Goal: Information Seeking & Learning: Learn about a topic

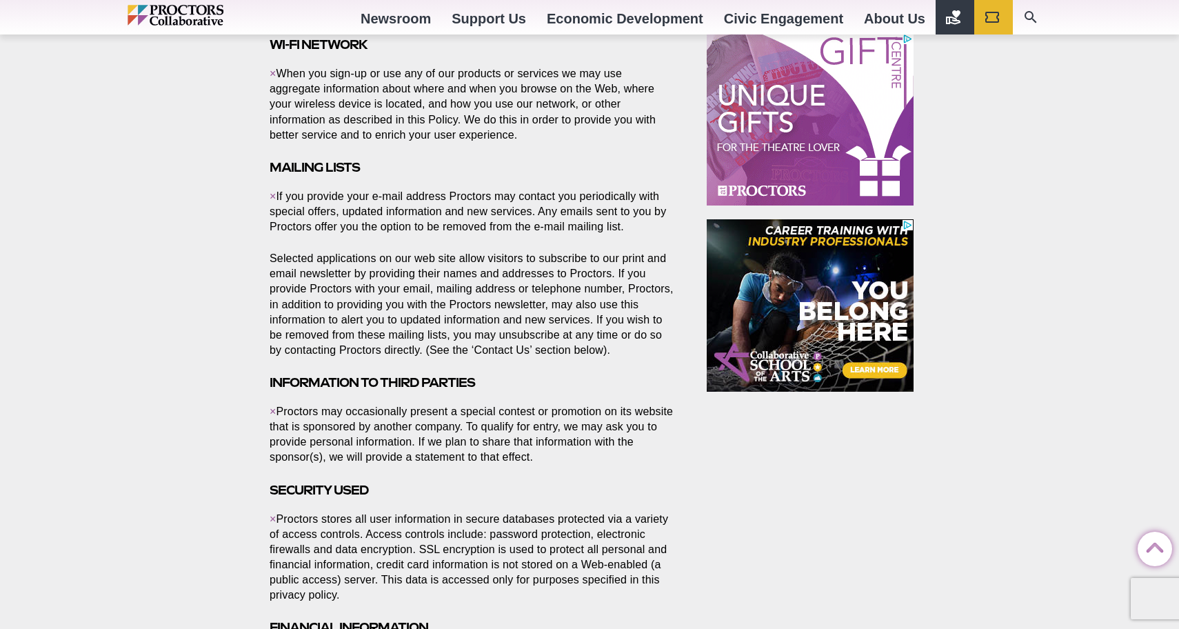
scroll to position [957, 0]
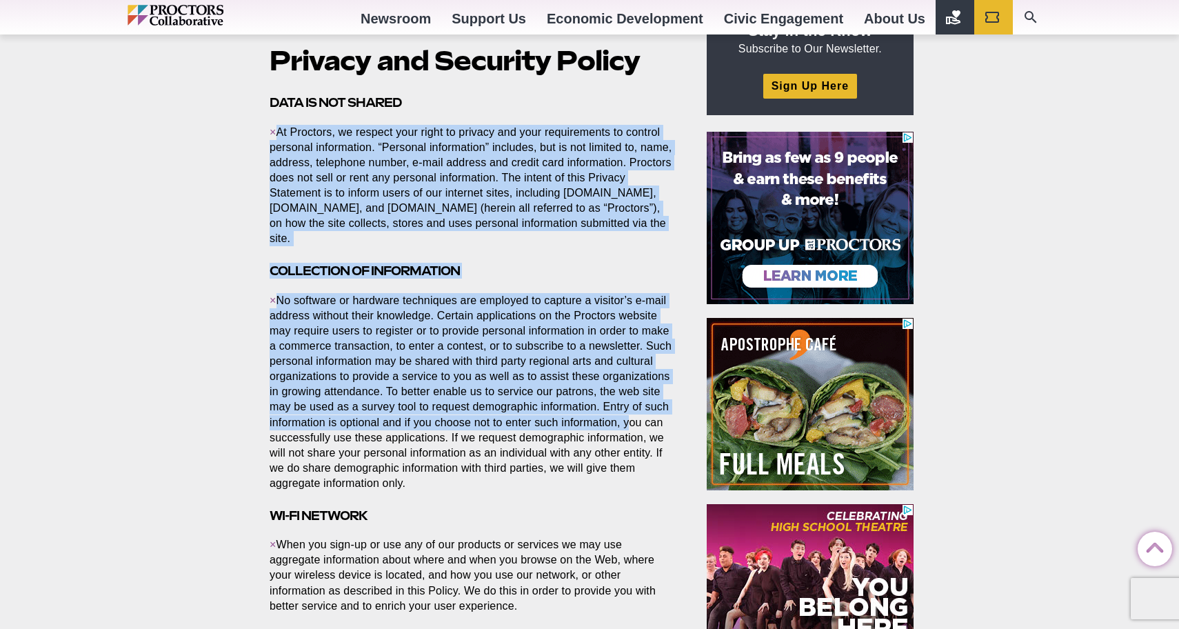
scroll to position [488, 0]
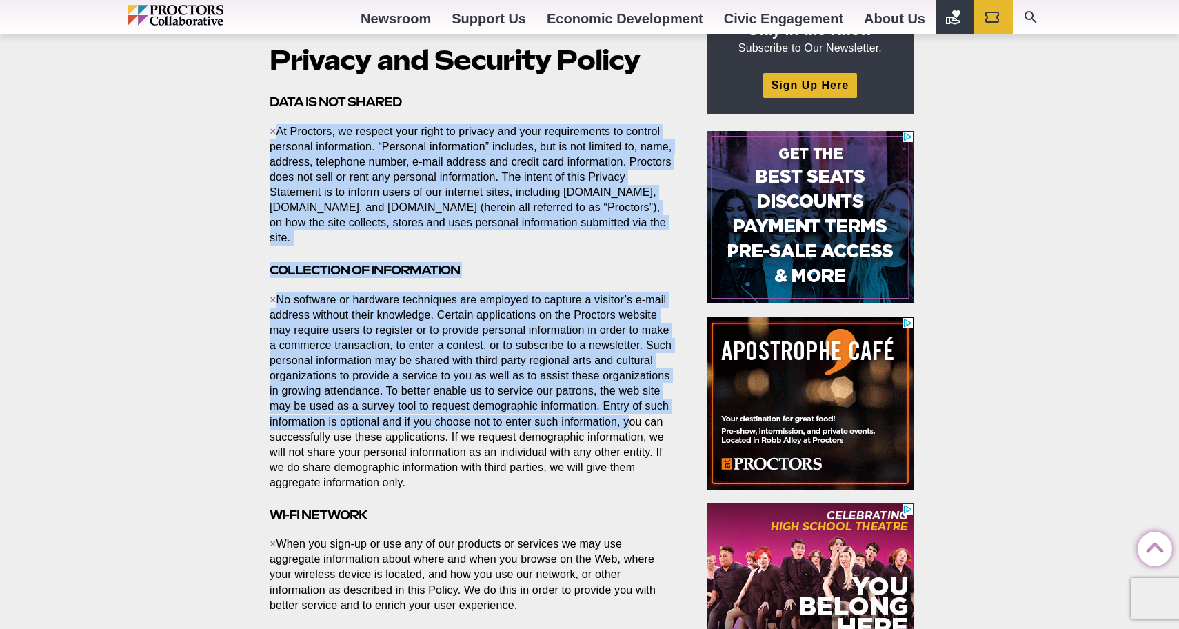
click at [554, 379] on p "× No software or hardware techniques are employed to capture a visitor’s e-mail…" at bounding box center [472, 391] width 405 height 198
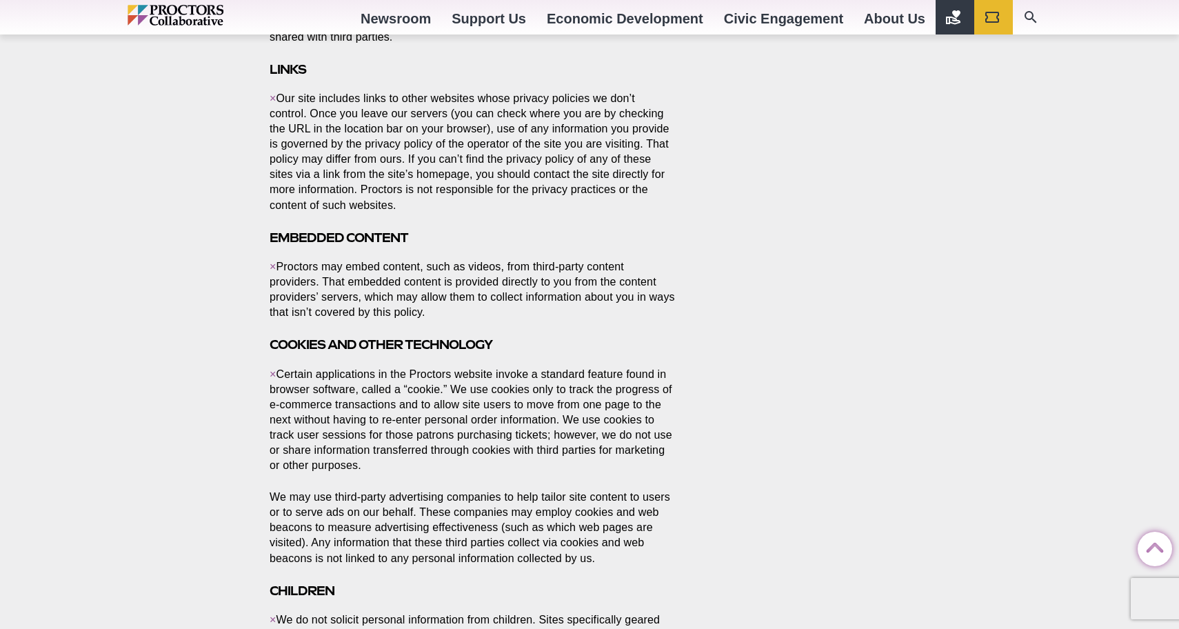
scroll to position [1927, 0]
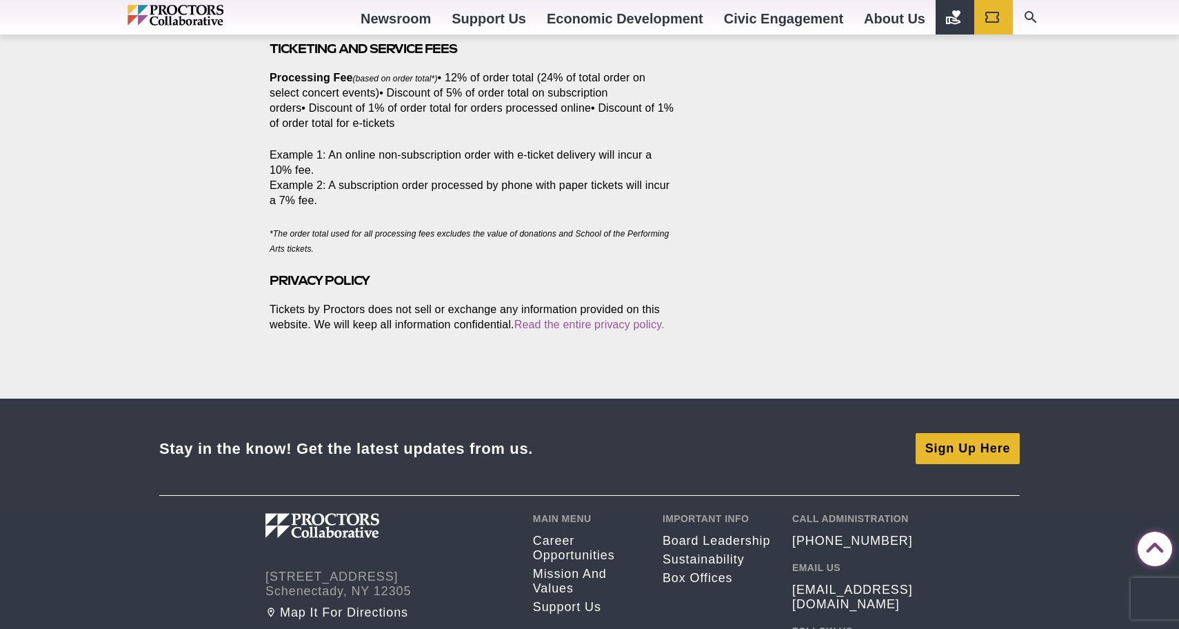
scroll to position [1989, 0]
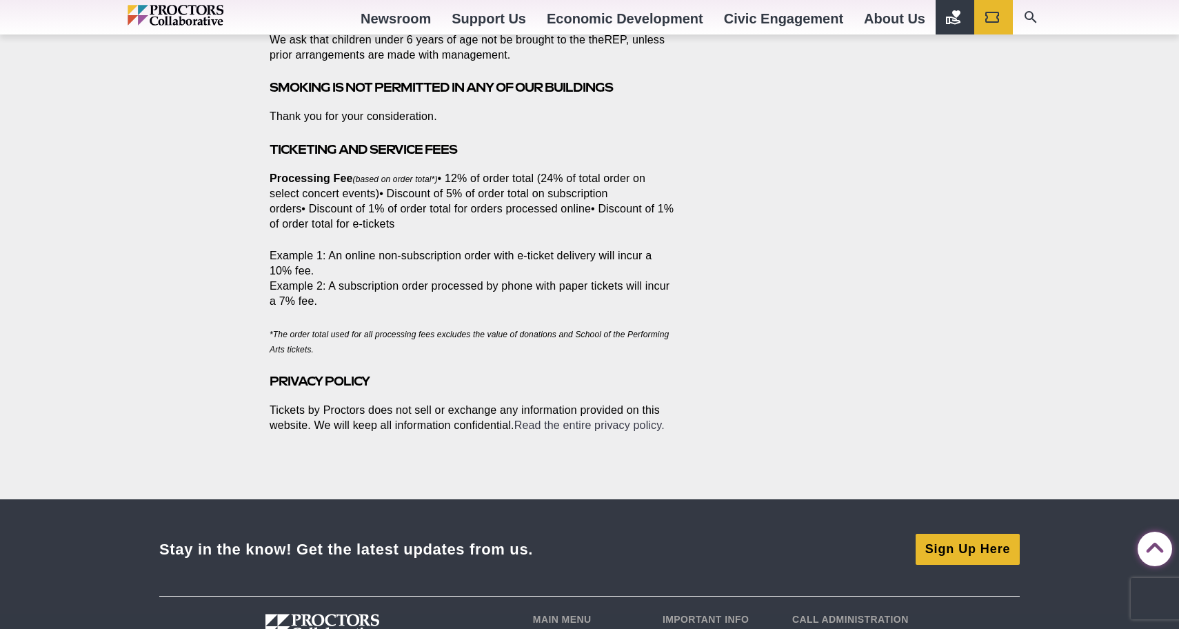
click at [605, 419] on link "Read the entire privacy policy." at bounding box center [589, 425] width 150 height 12
